Goal: Information Seeking & Learning: Check status

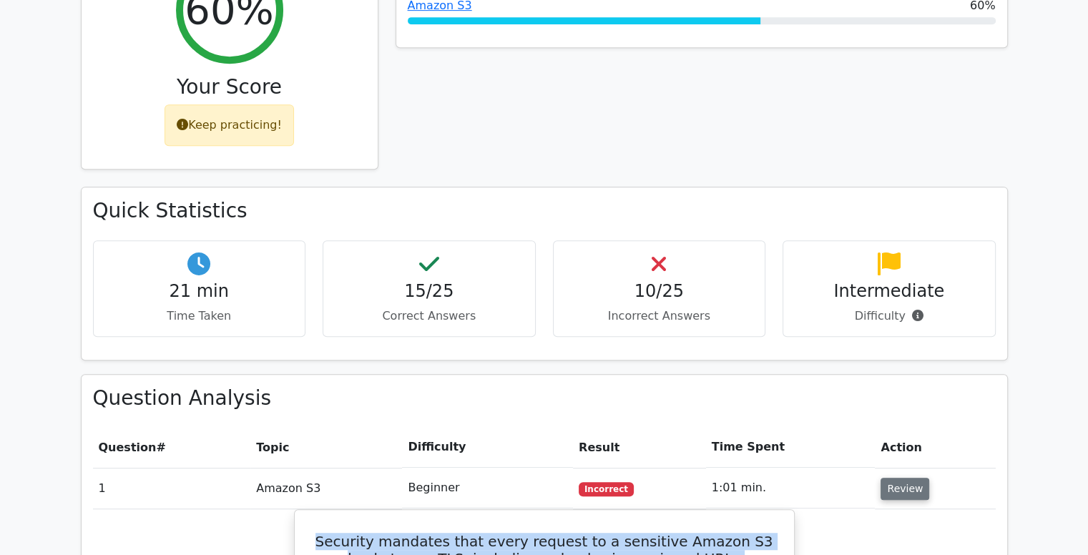
click at [898, 478] on button "Review" at bounding box center [904, 489] width 49 height 22
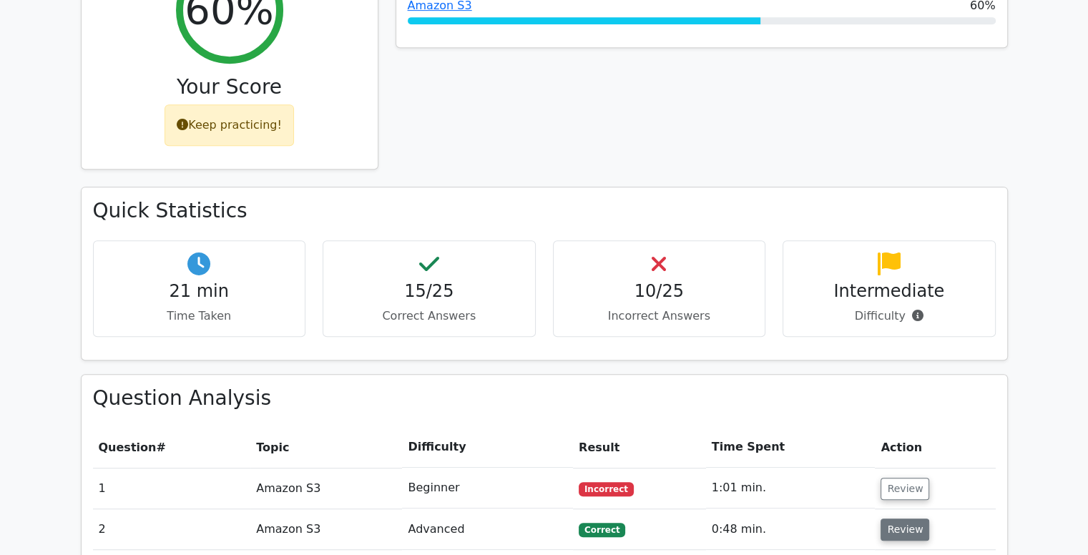
click at [899, 518] on button "Review" at bounding box center [904, 529] width 49 height 22
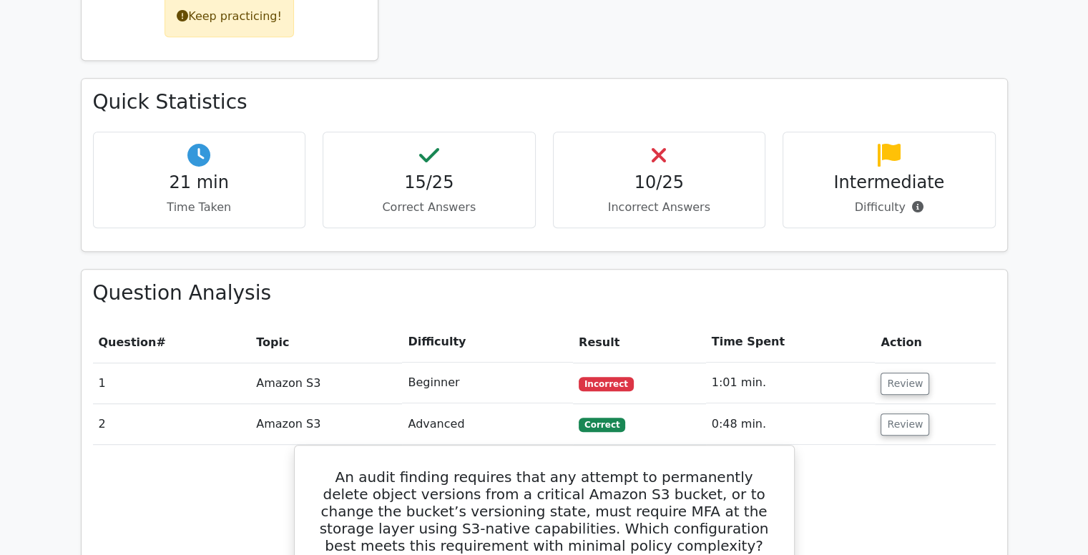
scroll to position [779, 0]
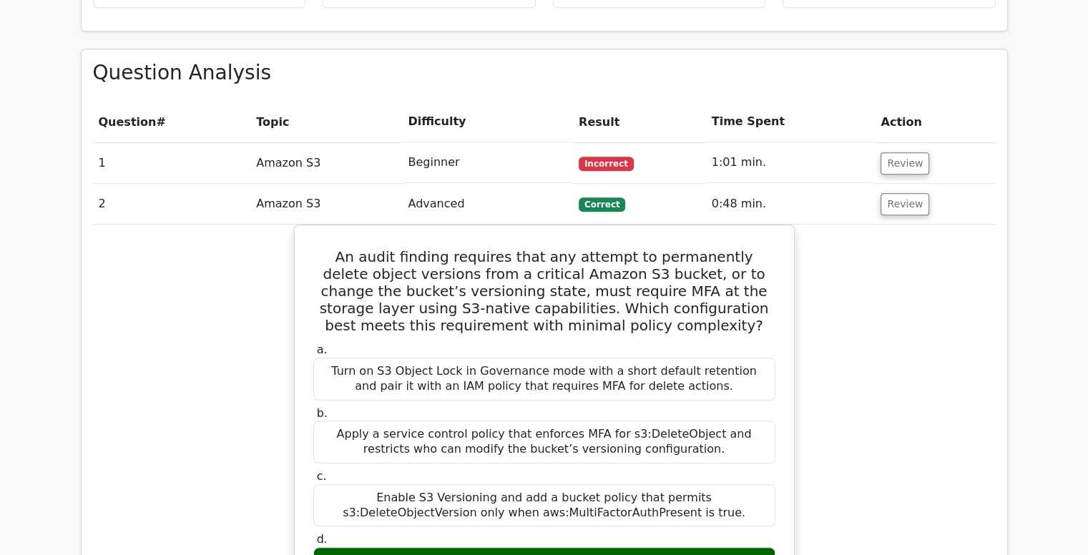
scroll to position [1007, 0]
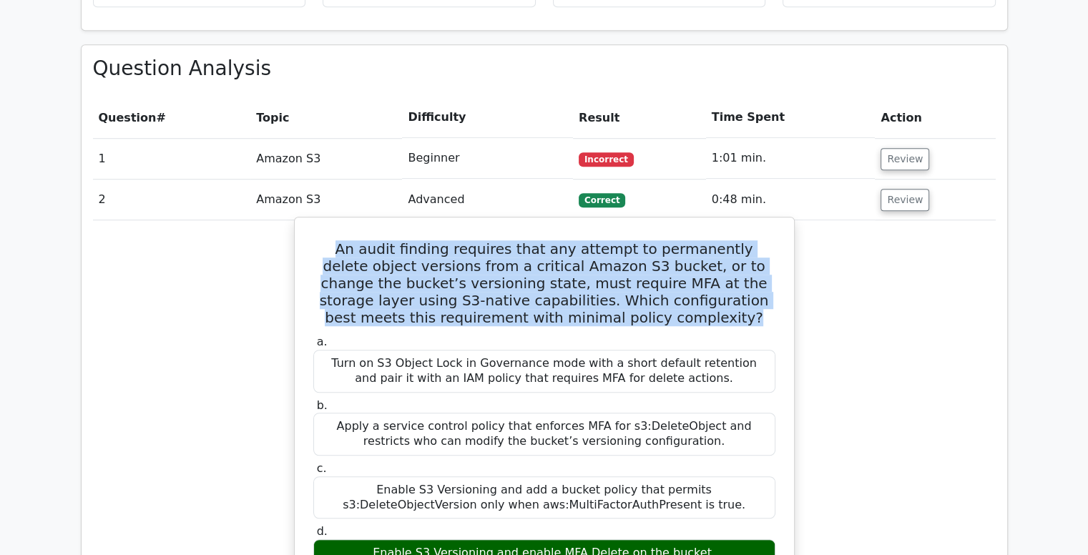
drag, startPoint x: 646, startPoint y: 248, endPoint x: 320, endPoint y: 176, distance: 333.2
click at [320, 240] on h5 "An audit finding requires that any attempt to permanently delete object version…" at bounding box center [544, 283] width 465 height 86
copy h5 "An audit finding requires that any attempt to permanently delete object version…"
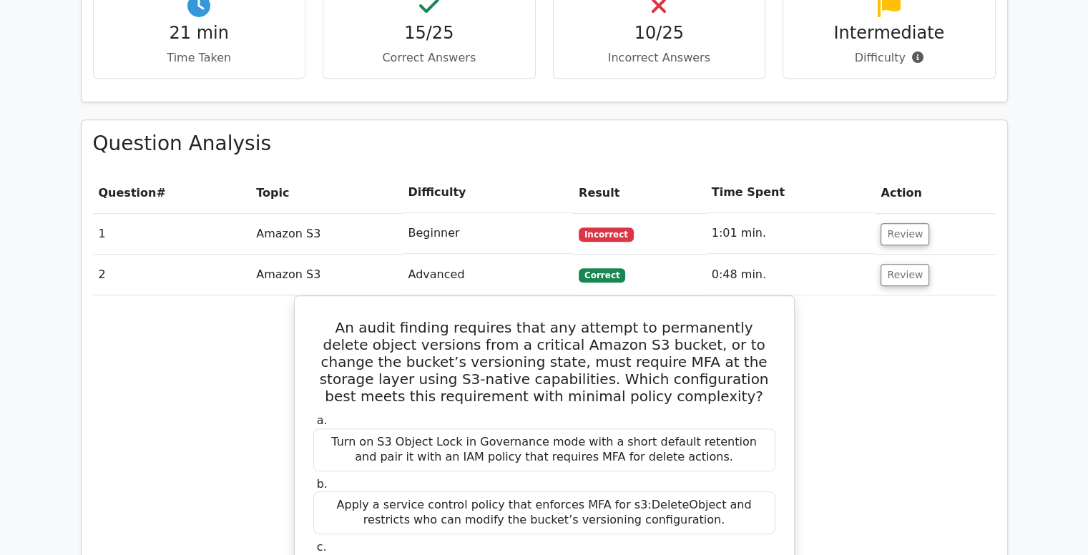
scroll to position [932, 0]
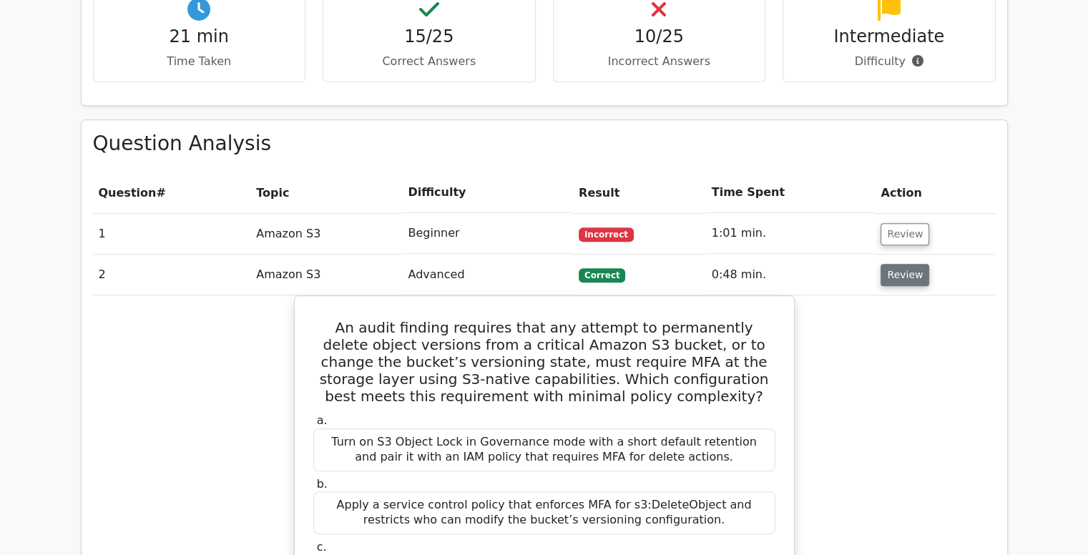
click at [898, 264] on button "Review" at bounding box center [904, 275] width 49 height 22
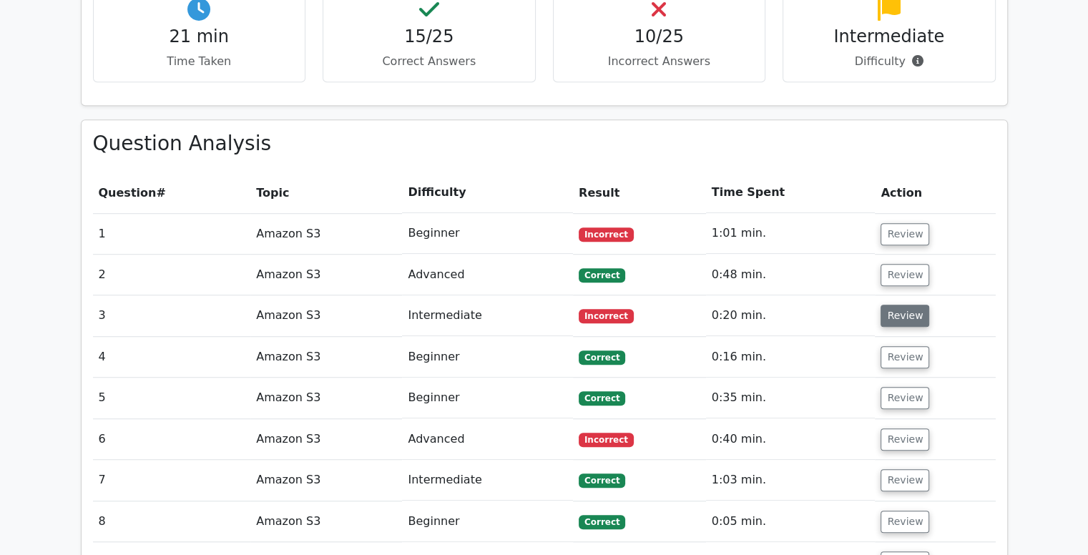
click at [898, 305] on button "Review" at bounding box center [904, 316] width 49 height 22
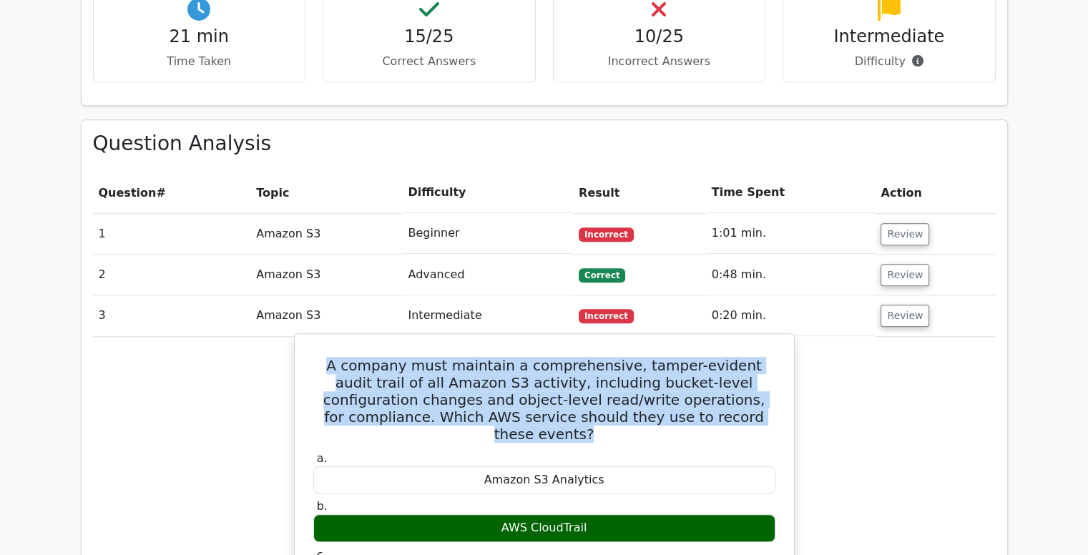
copy div "A company must maintain a comprehensive, tamper-evident audit trail of all Amaz…"
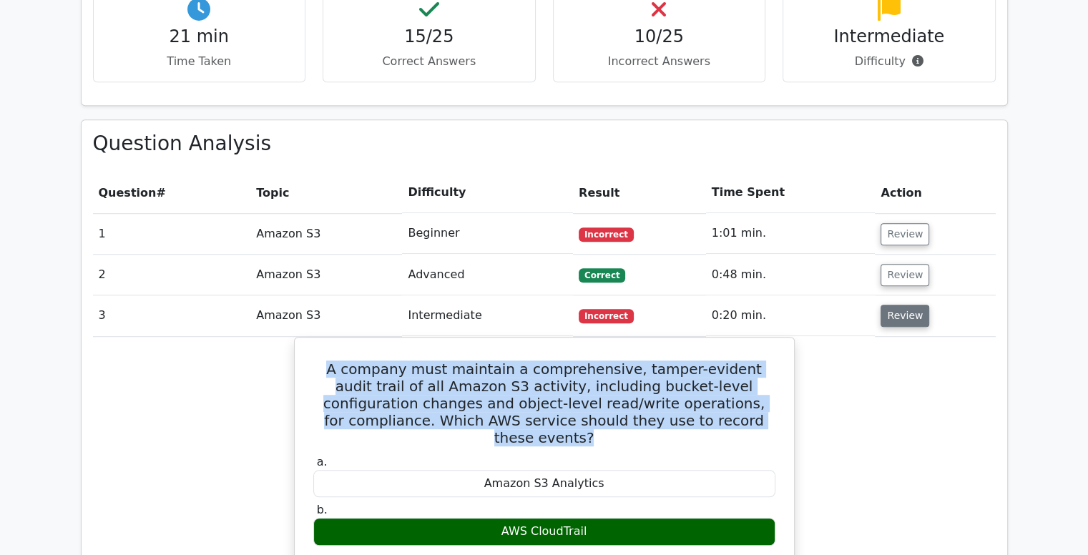
click at [910, 305] on button "Review" at bounding box center [904, 316] width 49 height 22
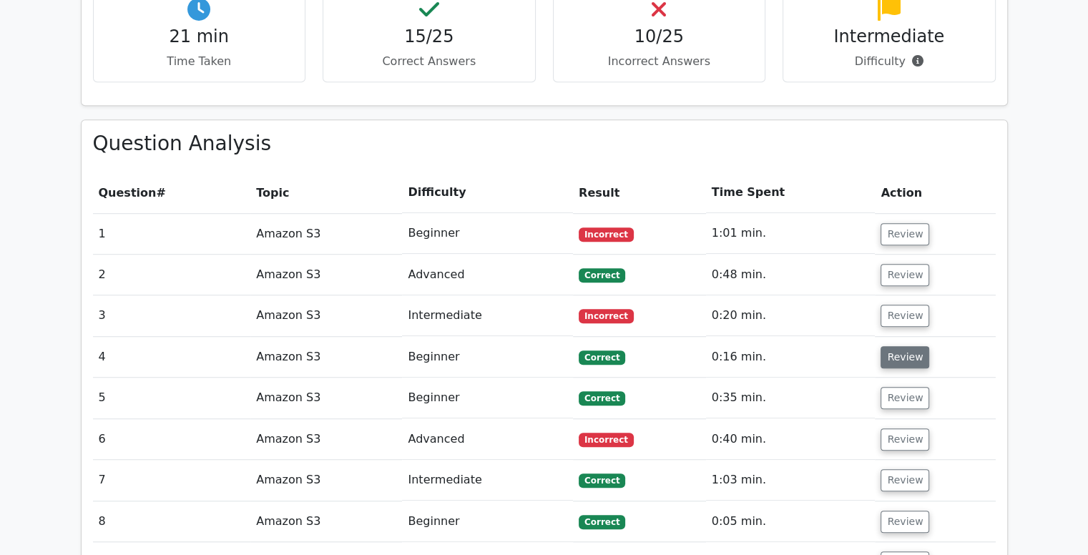
click at [909, 346] on button "Review" at bounding box center [904, 357] width 49 height 22
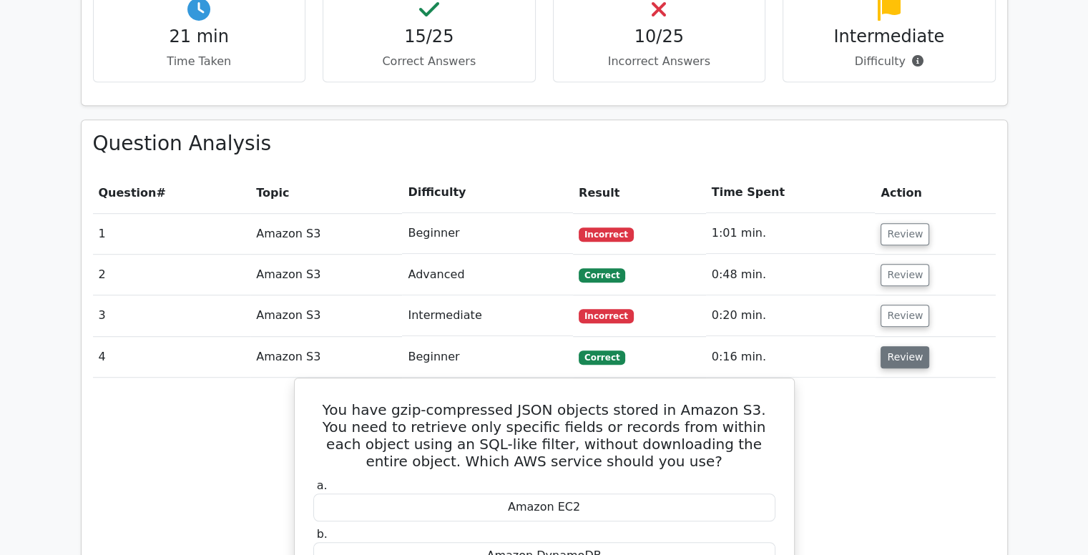
click at [909, 346] on button "Review" at bounding box center [904, 357] width 49 height 22
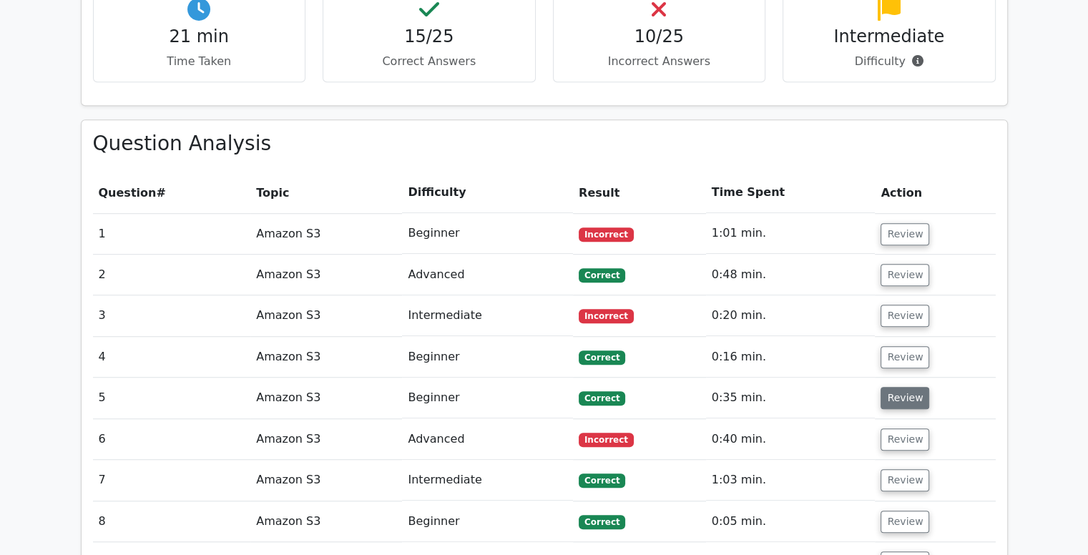
click at [906, 387] on button "Review" at bounding box center [904, 398] width 49 height 22
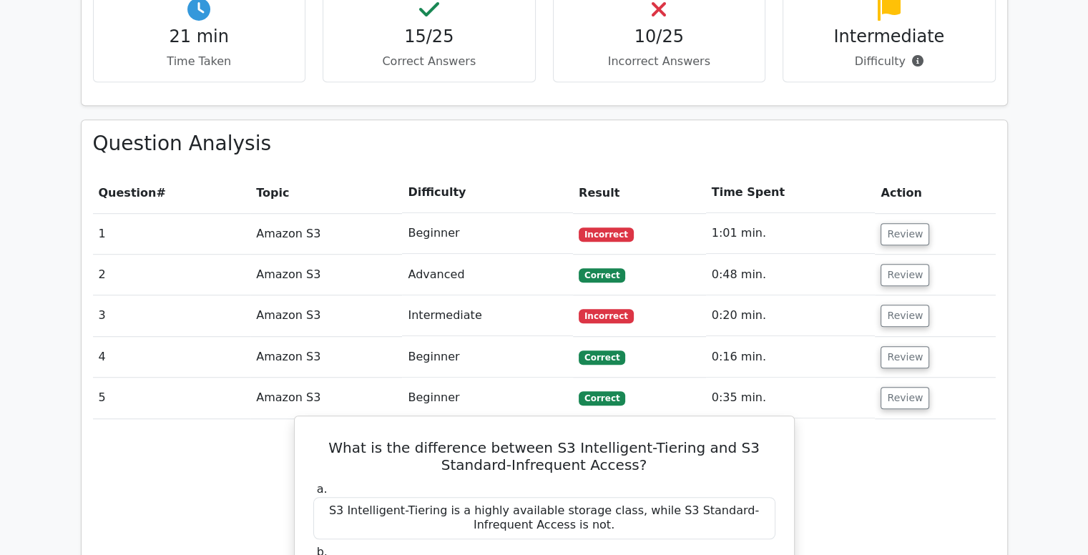
drag, startPoint x: 767, startPoint y: 501, endPoint x: 433, endPoint y: 502, distance: 333.9
copy div "automatically moves data to the most cost-effective storage tier"
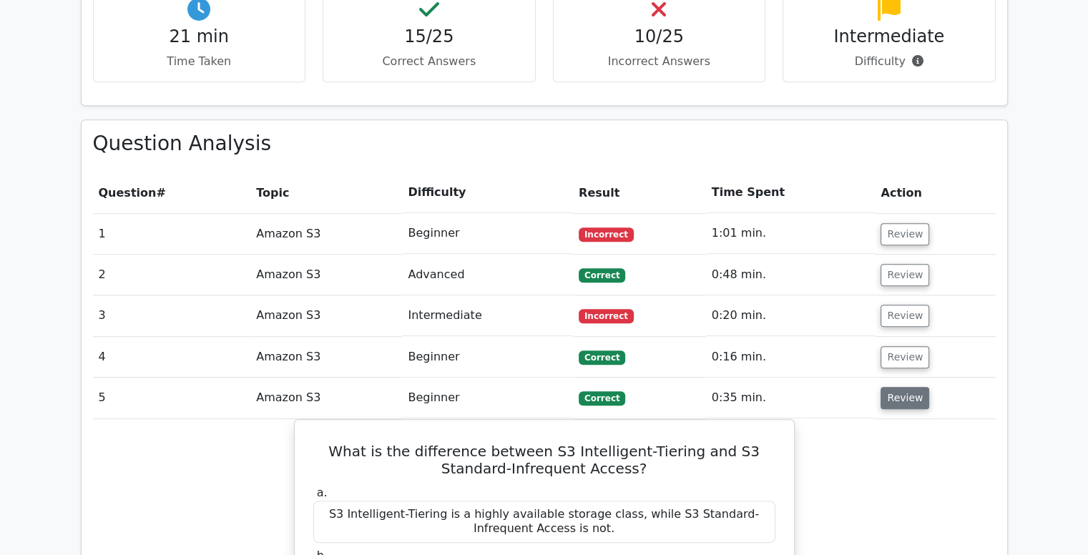
click at [905, 387] on button "Review" at bounding box center [904, 398] width 49 height 22
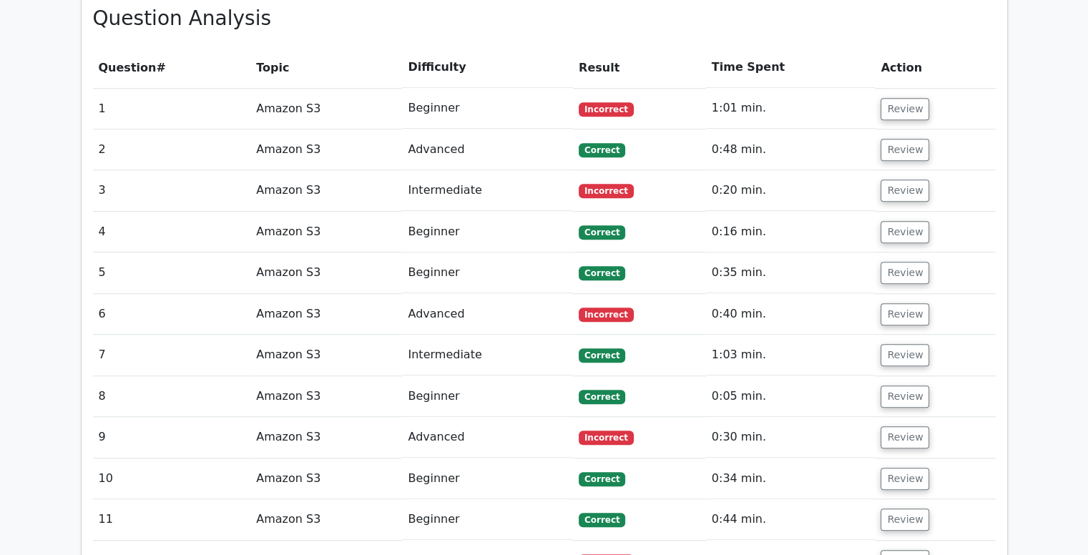
scroll to position [1064, 0]
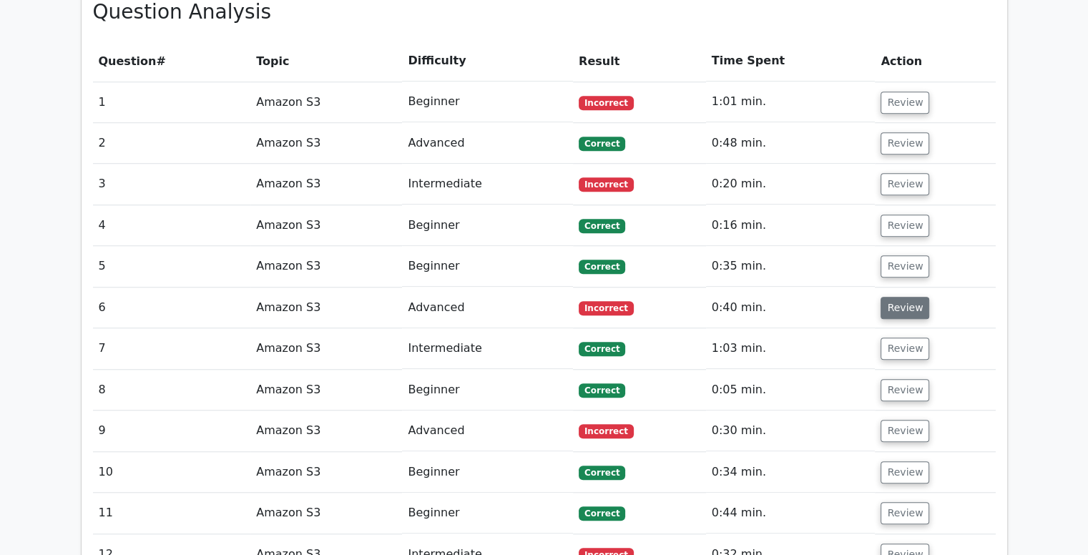
click at [899, 297] on button "Review" at bounding box center [904, 308] width 49 height 22
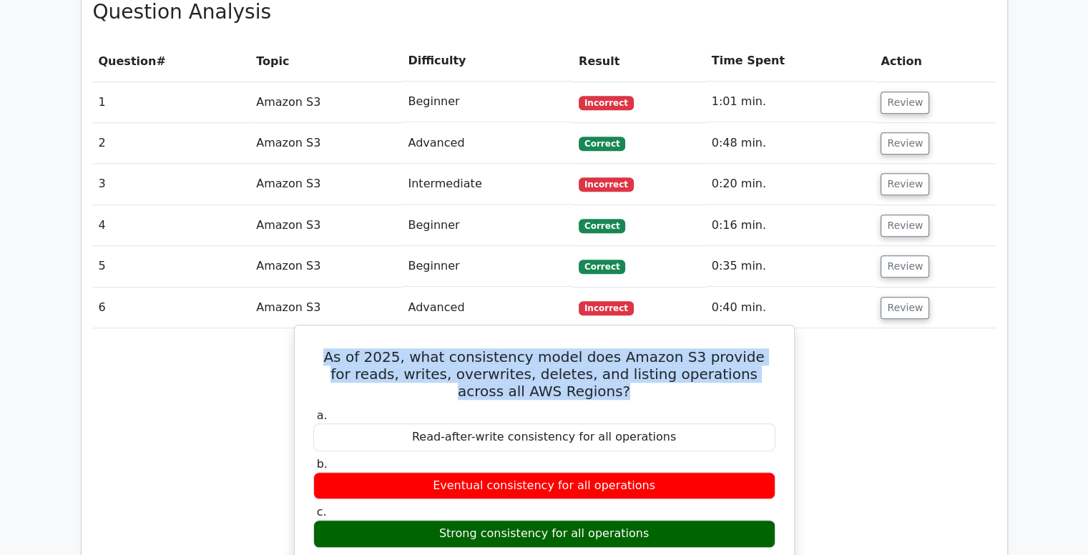
drag, startPoint x: 572, startPoint y: 320, endPoint x: 314, endPoint y: 281, distance: 261.1
click at [314, 348] on h5 "As of 2025, what consistency model does Amazon S3 provide for reads, writes, ov…" at bounding box center [544, 373] width 465 height 51
copy h5 "As of 2025, what consistency model does Amazon S3 provide for reads, writes, ov…"
click at [435, 348] on h5 "As of 2025, what consistency model does Amazon S3 provide for reads, writes, ov…" at bounding box center [544, 373] width 465 height 51
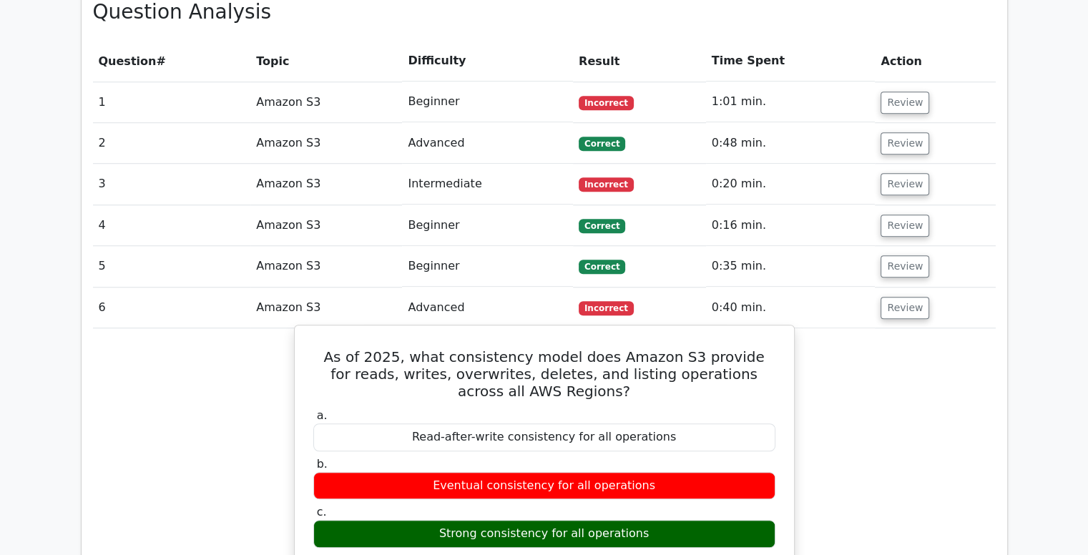
click at [317, 348] on h5 "As of 2025, what consistency model does Amazon S3 provide for reads, writes, ov…" at bounding box center [544, 373] width 465 height 51
click at [315, 348] on h5 "As of 2025, what consistency model does Amazon S3 provide for reads, writes, ov…" at bounding box center [544, 373] width 465 height 51
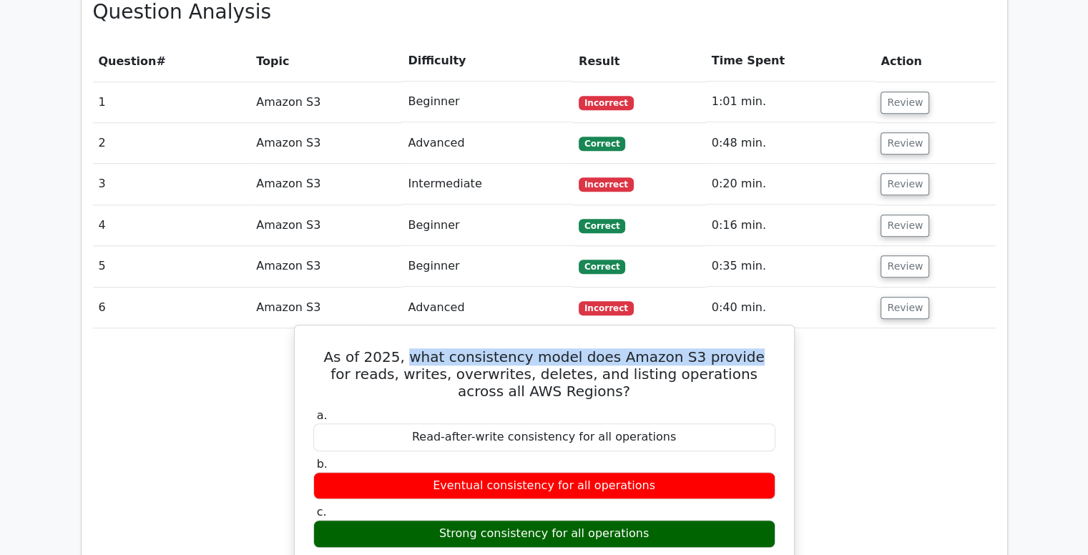
drag, startPoint x: 389, startPoint y: 287, endPoint x: 706, endPoint y: 283, distance: 317.5
click at [706, 348] on h5 "As of 2025, what consistency model does Amazon S3 provide for reads, writes, ov…" at bounding box center [544, 373] width 465 height 51
copy h5 "what consistency model does Amazon S3 provide"
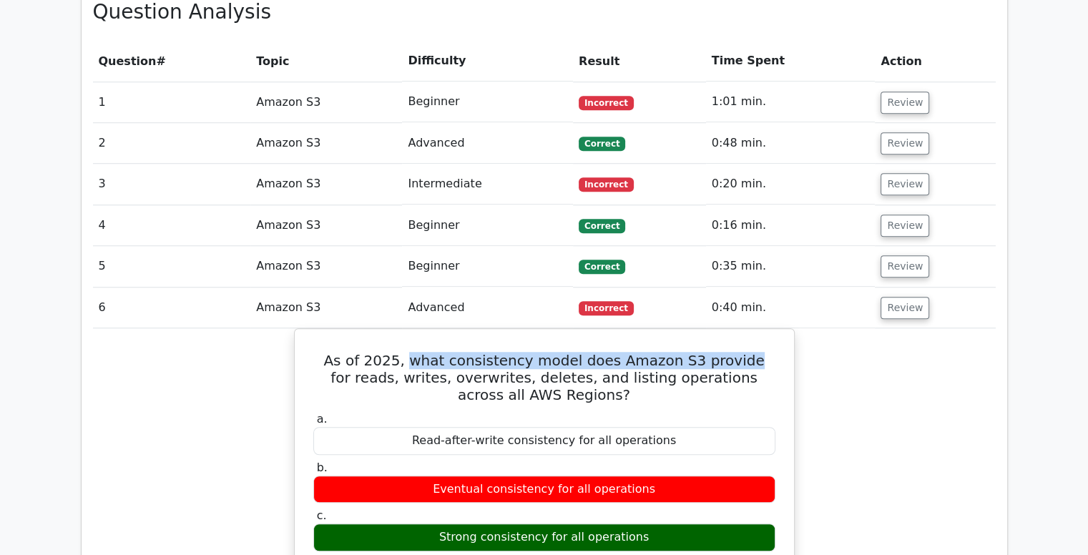
copy h5 "what consistency model does Amazon S3 provide"
click at [894, 297] on button "Review" at bounding box center [904, 308] width 49 height 22
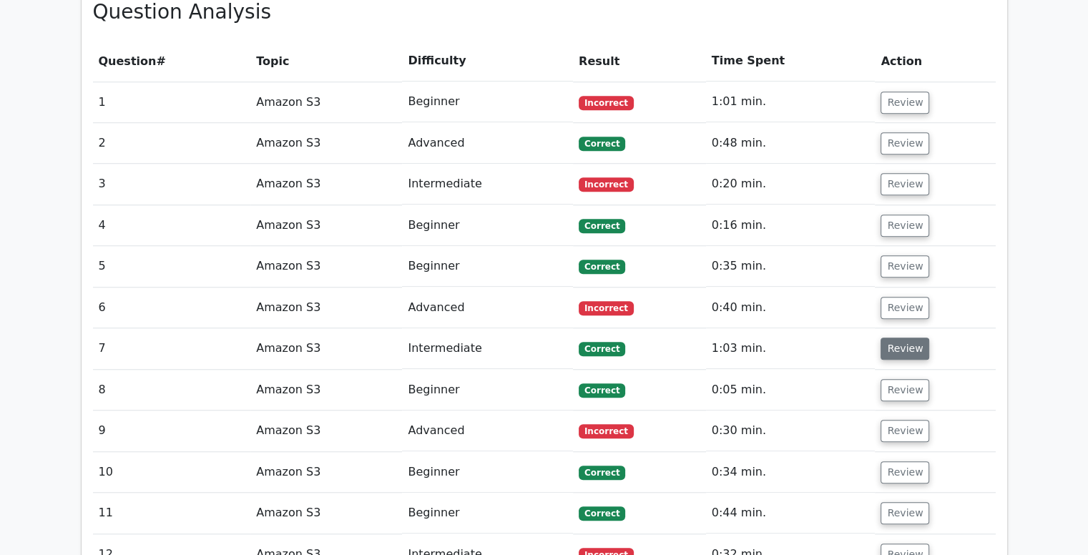
click at [903, 337] on button "Review" at bounding box center [904, 348] width 49 height 22
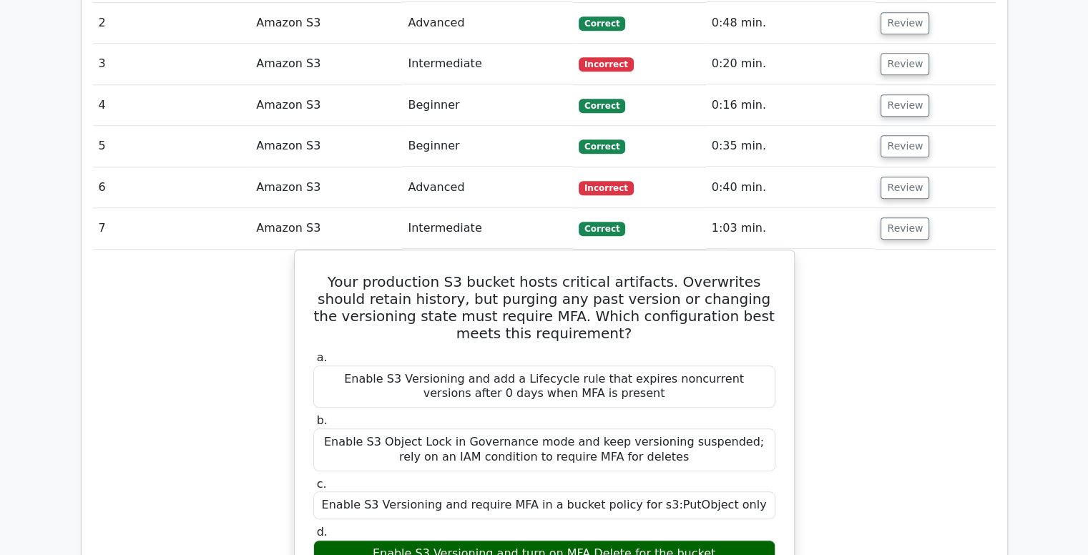
scroll to position [1192, 0]
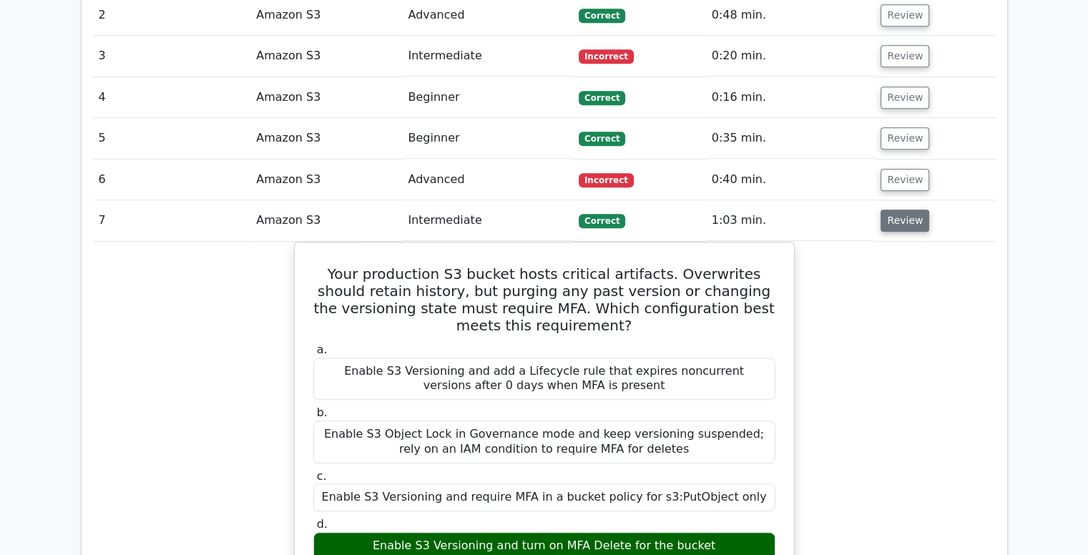
click at [898, 209] on button "Review" at bounding box center [904, 220] width 49 height 22
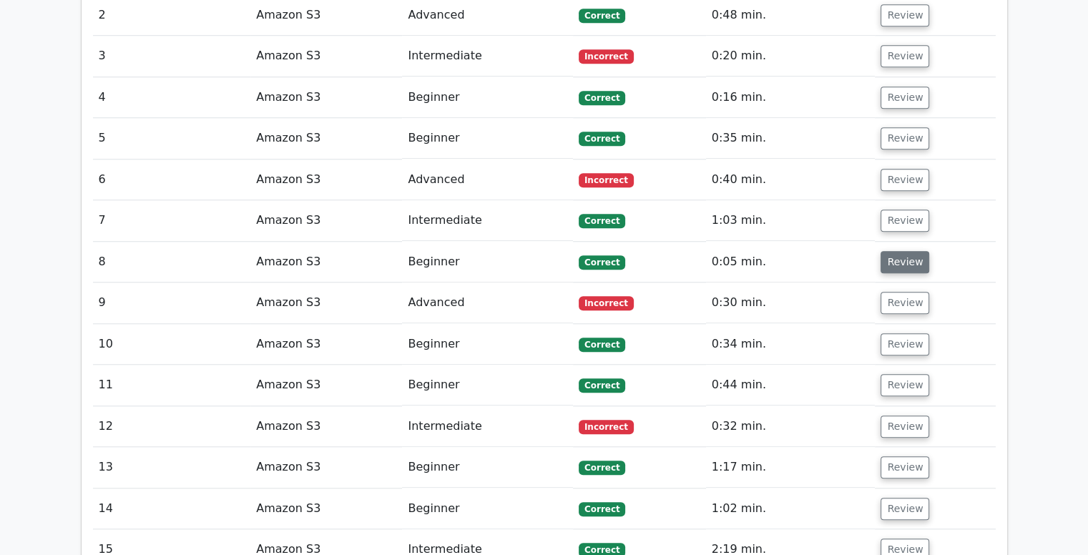
click at [897, 251] on button "Review" at bounding box center [904, 262] width 49 height 22
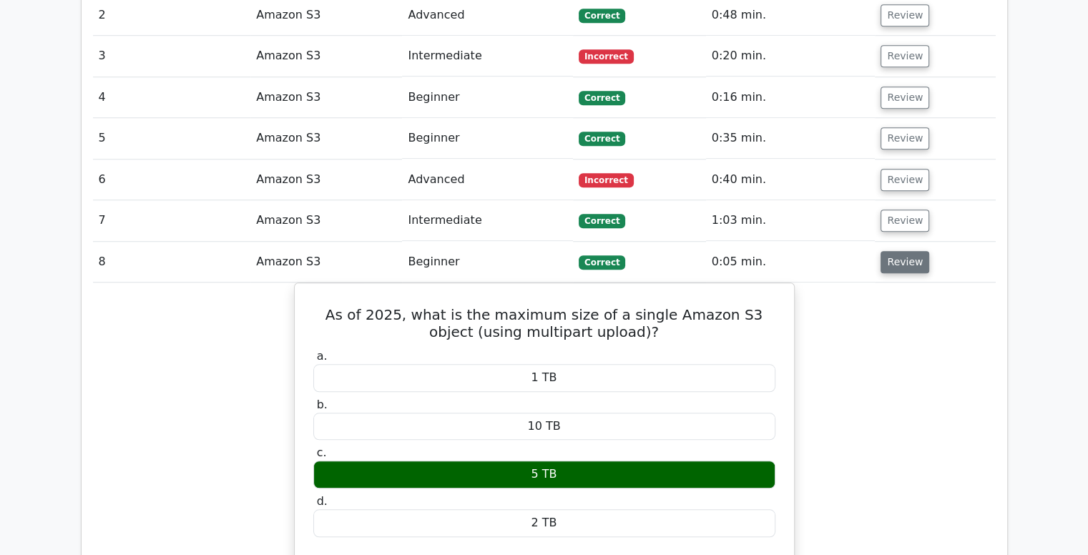
click at [897, 251] on button "Review" at bounding box center [904, 262] width 49 height 22
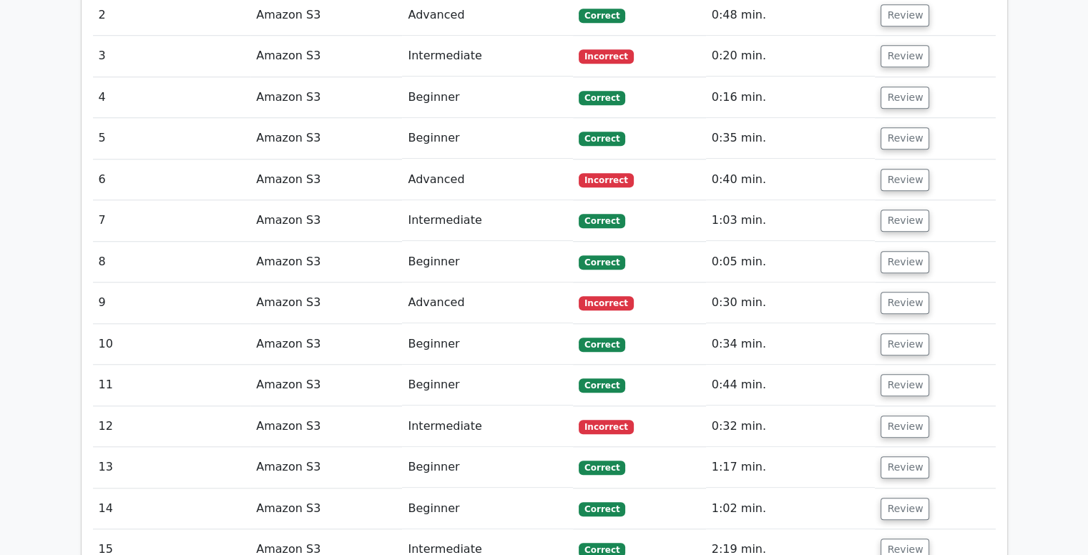
click at [895, 324] on td "Review" at bounding box center [934, 344] width 120 height 41
click at [895, 292] on button "Review" at bounding box center [904, 303] width 49 height 22
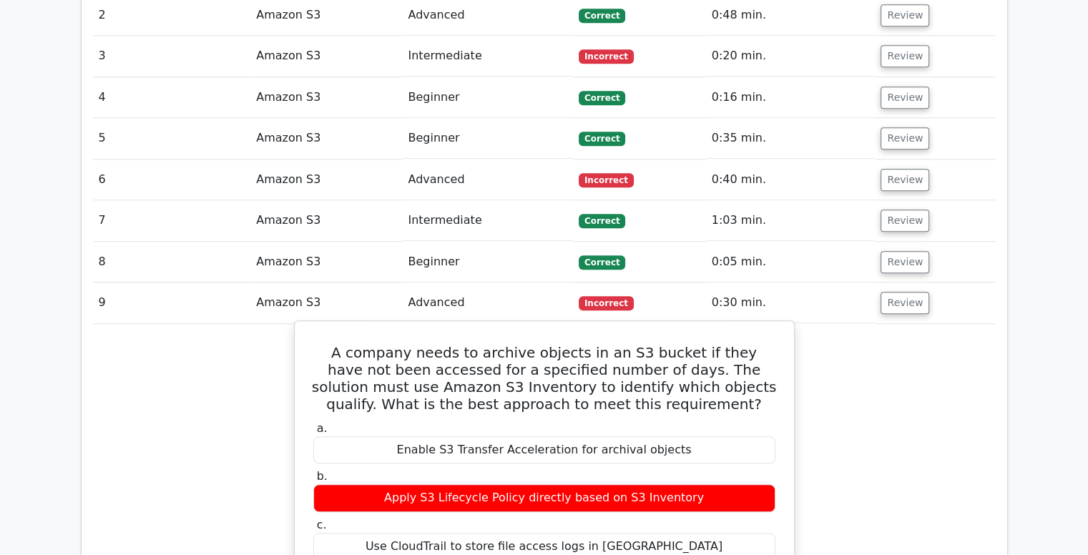
click at [588, 344] on h5 "A company needs to archive objects in an S3 bucket if they have not been access…" at bounding box center [544, 378] width 465 height 69
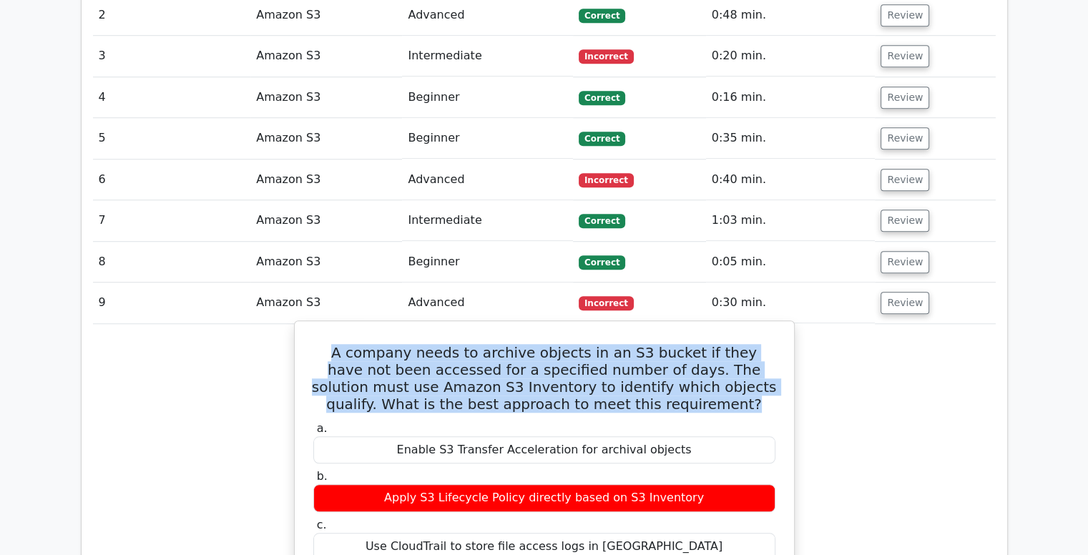
click at [588, 344] on h5 "A company needs to archive objects in an S3 bucket if they have not been access…" at bounding box center [544, 378] width 465 height 69
copy div "A company needs to archive objects in an S3 bucket if they have not been access…"
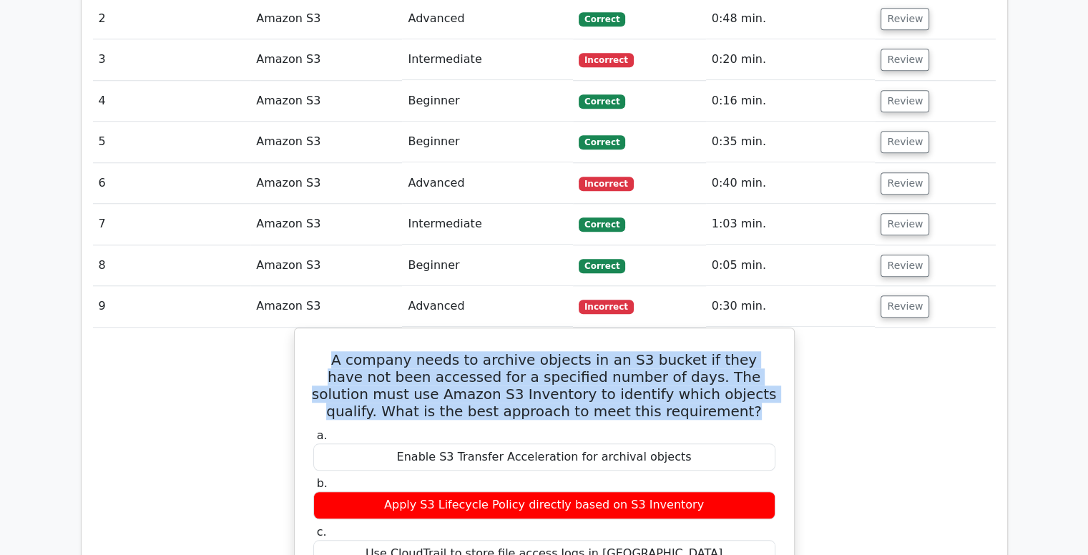
scroll to position [1221, 0]
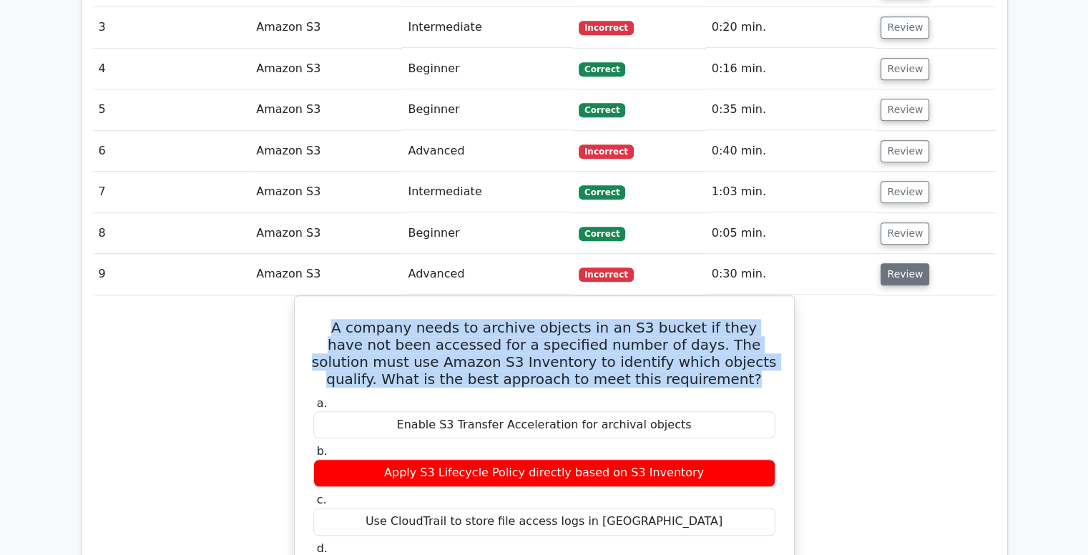
click at [911, 263] on button "Review" at bounding box center [904, 274] width 49 height 22
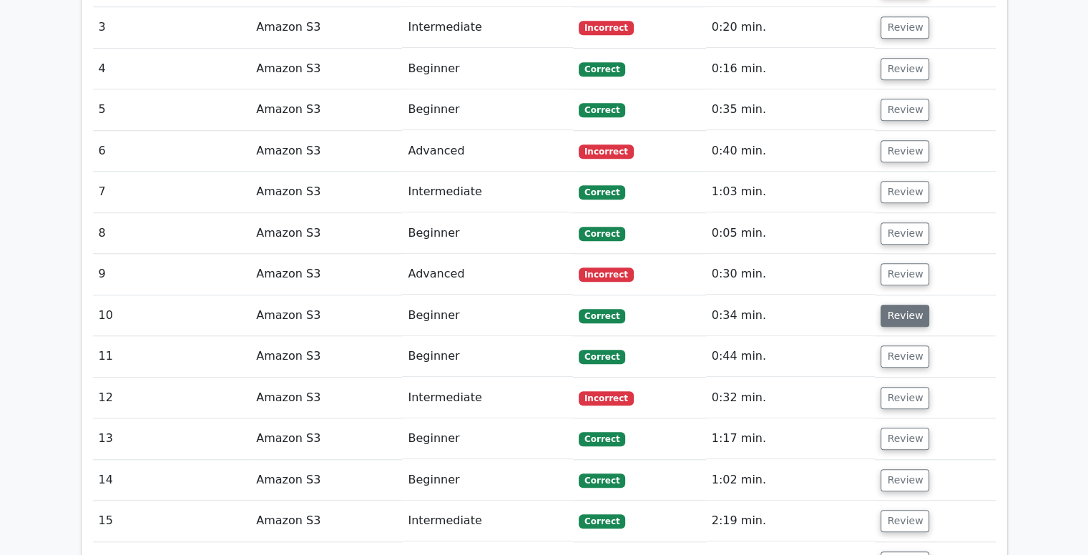
click at [904, 305] on button "Review" at bounding box center [904, 316] width 49 height 22
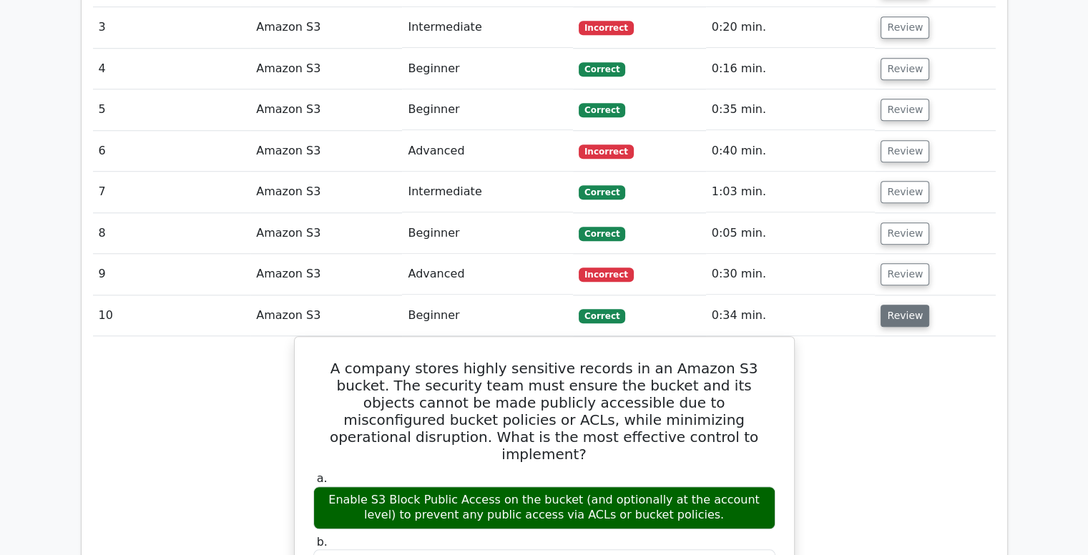
click at [904, 305] on button "Review" at bounding box center [904, 316] width 49 height 22
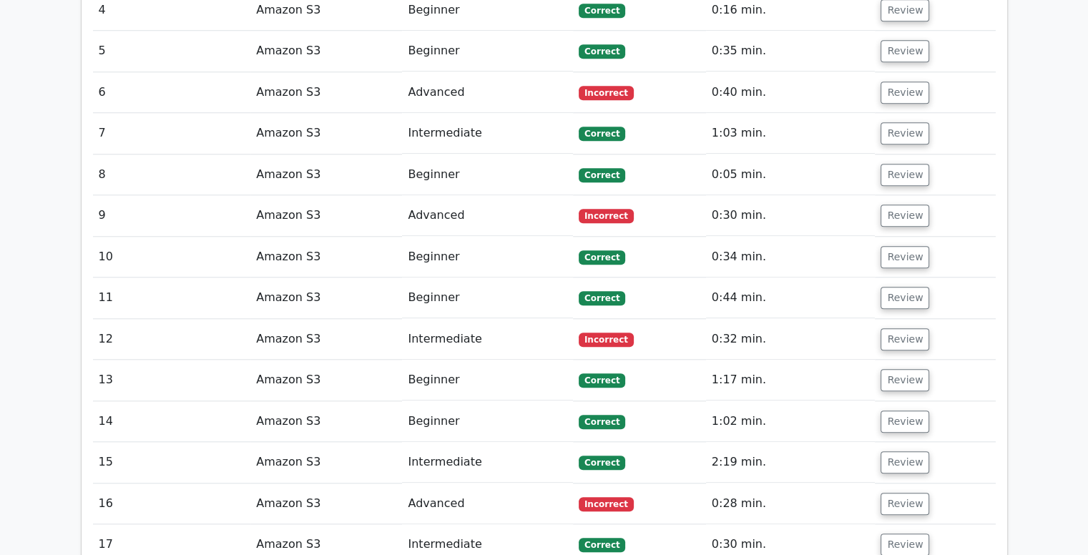
scroll to position [1280, 0]
click at [895, 204] on button "Review" at bounding box center [904, 215] width 49 height 22
